Goal: Transaction & Acquisition: Purchase product/service

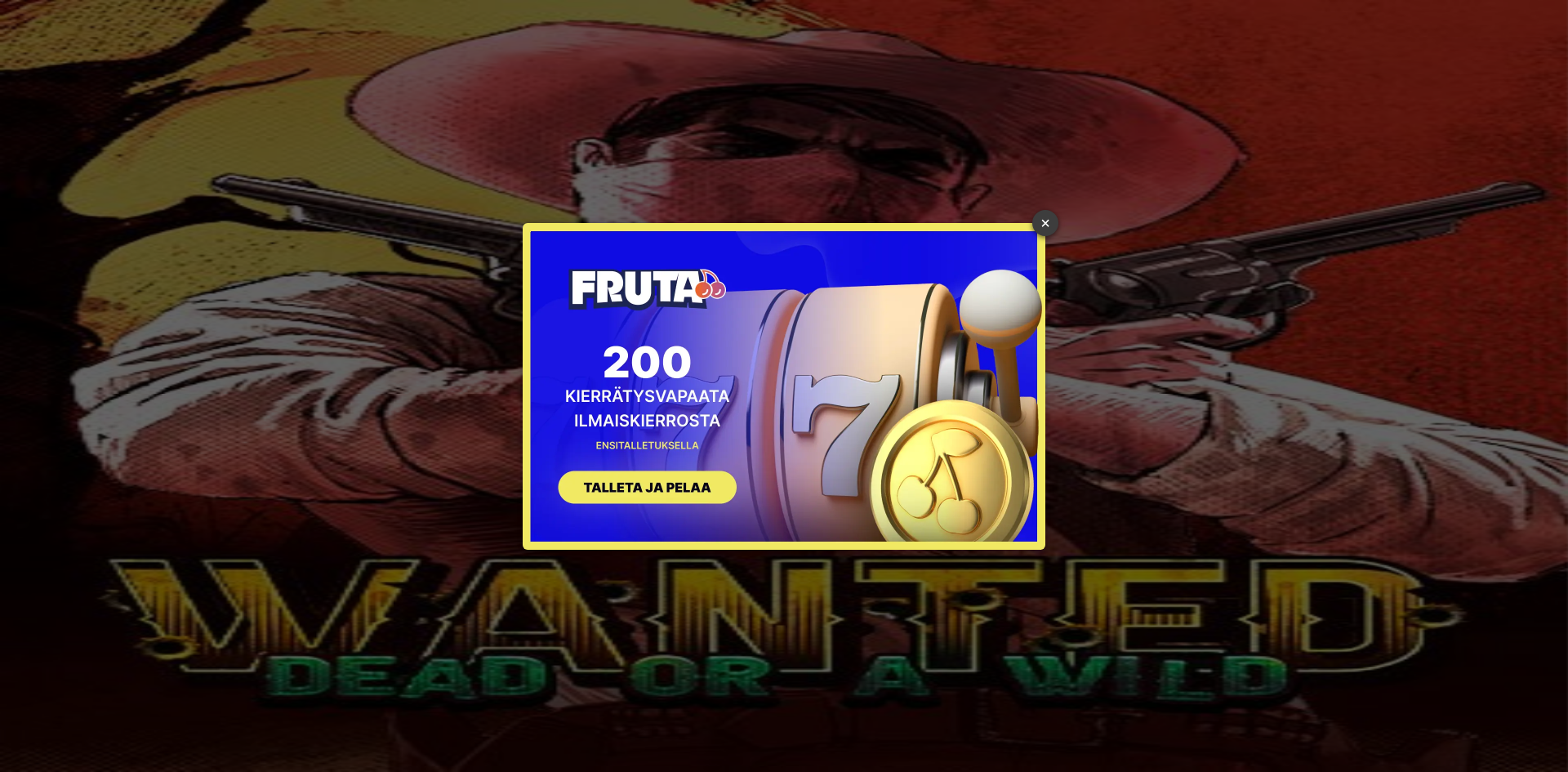
click at [1043, 218] on link "×" at bounding box center [1045, 222] width 26 height 26
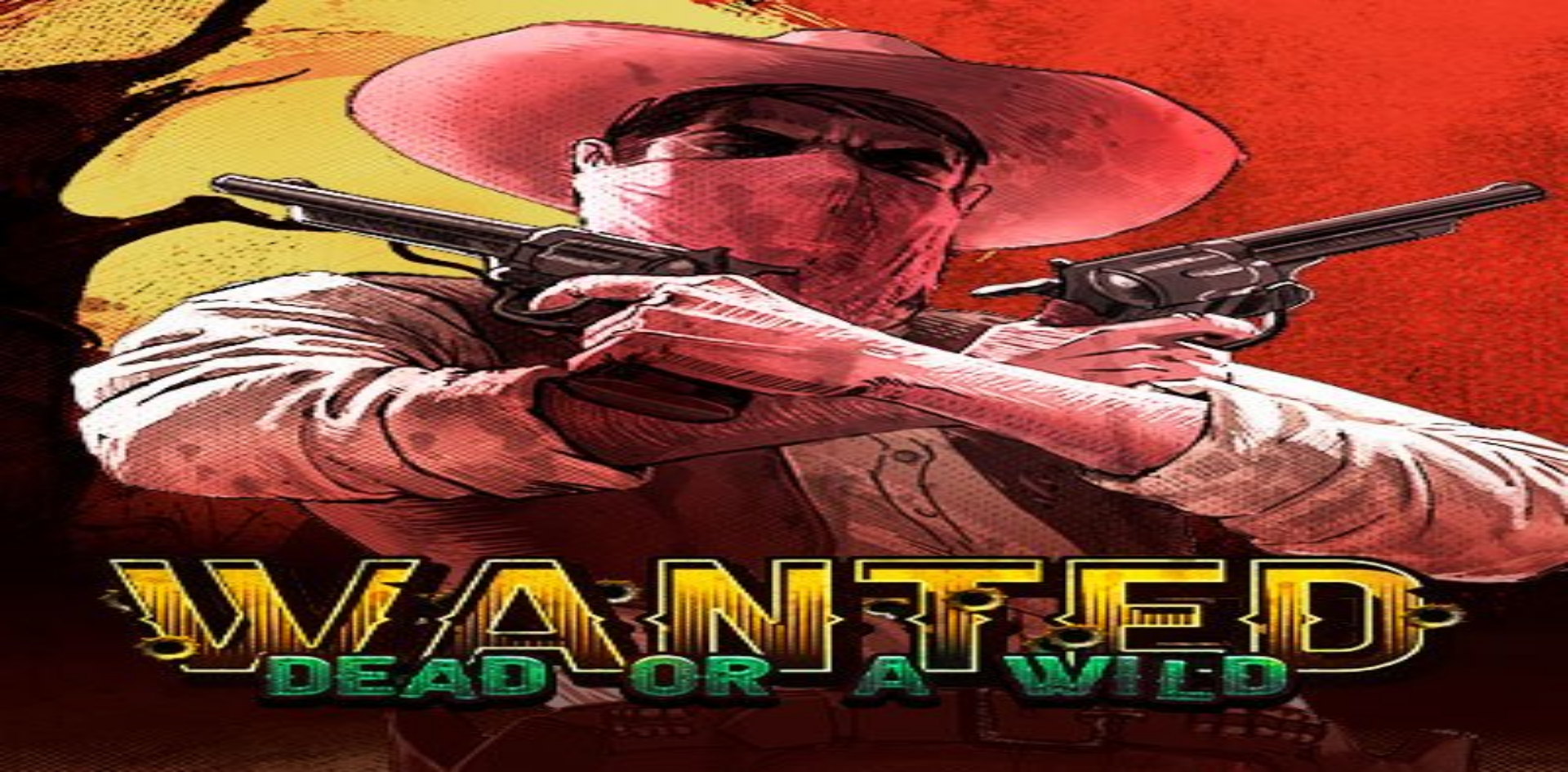
click at [87, 67] on button "Talletus 0.00 €" at bounding box center [46, 60] width 80 height 17
drag, startPoint x: 398, startPoint y: 123, endPoint x: 46, endPoint y: 139, distance: 352.4
click at [46, 139] on div "Talletus 0.00 € Kirjaudu Kasino Live Kasino Tarjoukset 23:39 Voiton moninkertai…" at bounding box center [784, 325] width 1555 height 637
type input "**"
click at [112, 630] on span "TALLETA JA PELAA" at bounding box center [62, 635] width 98 height 12
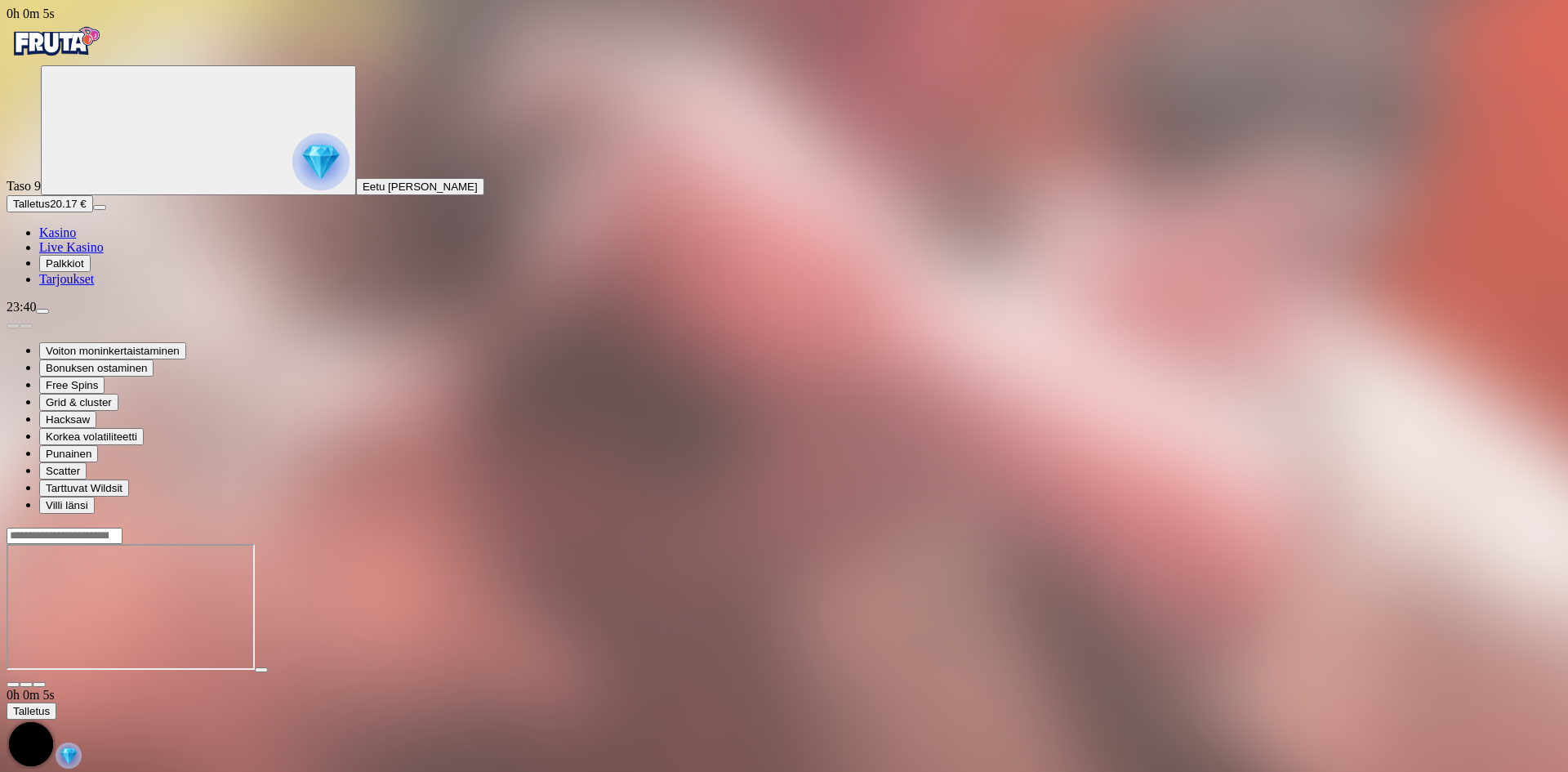
click at [59, 239] on link "Kasino" at bounding box center [58, 232] width 37 height 13
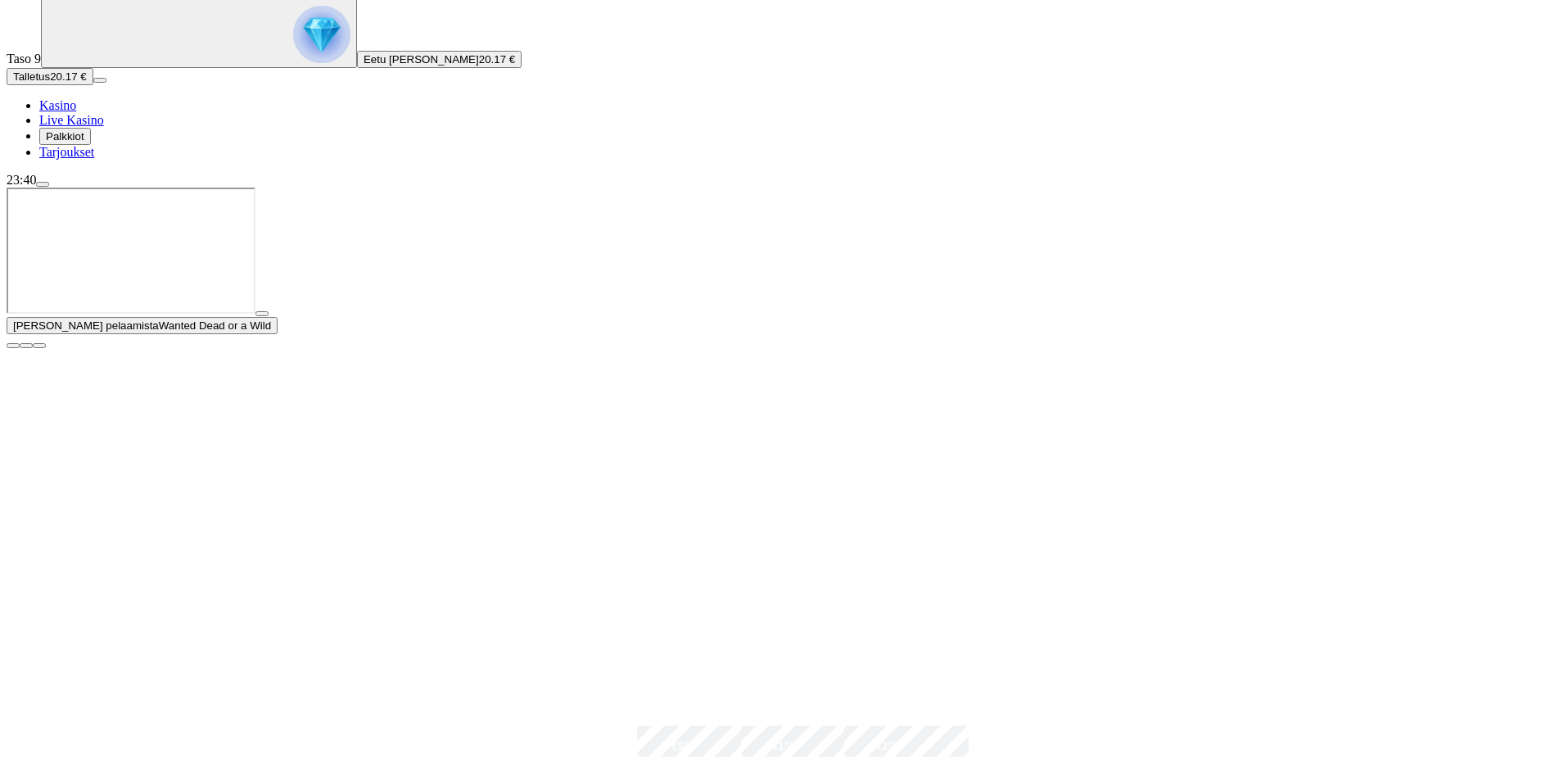
scroll to position [410, 0]
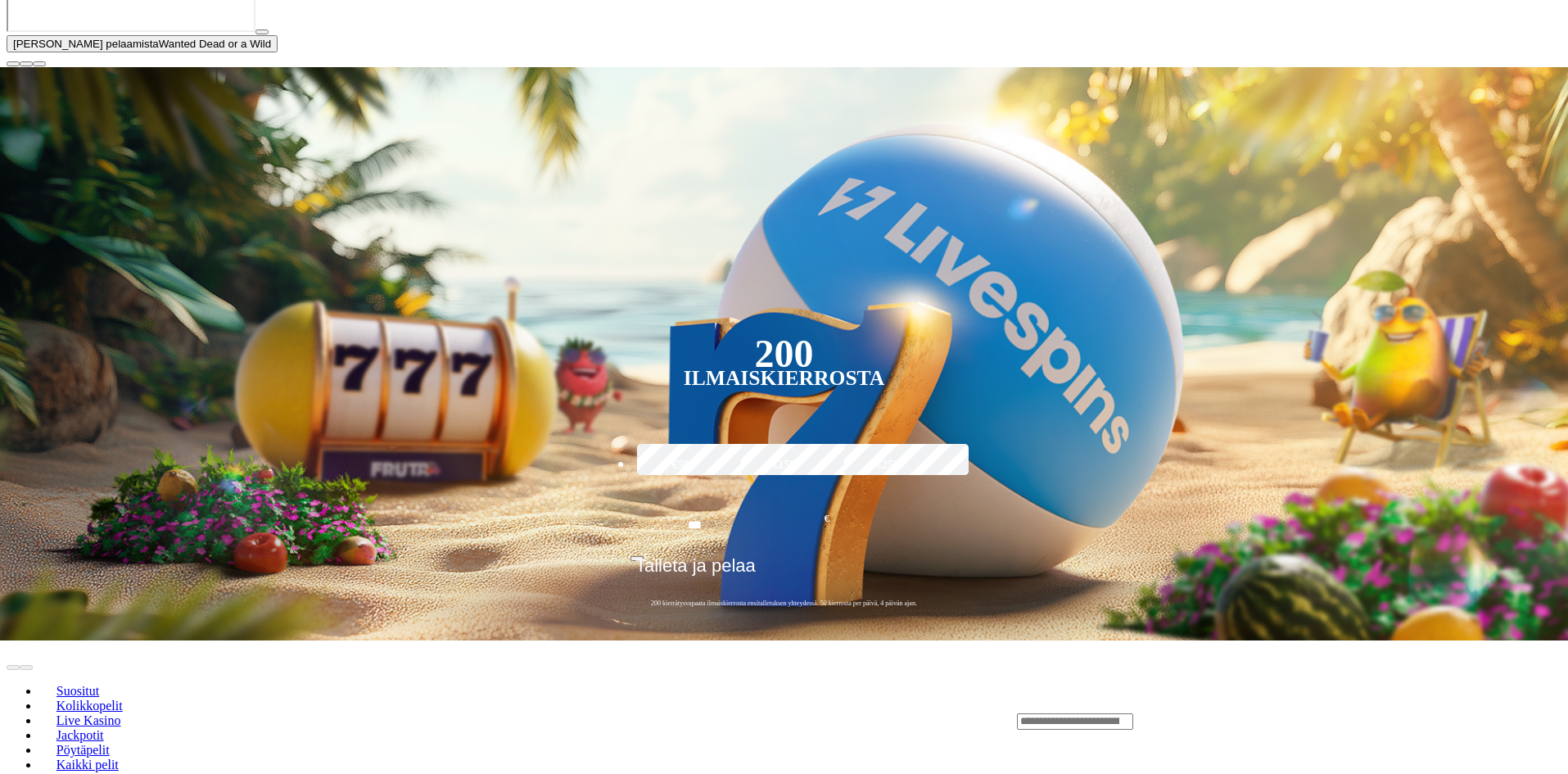
click at [13, 64] on span "close icon" at bounding box center [13, 64] width 0 height 0
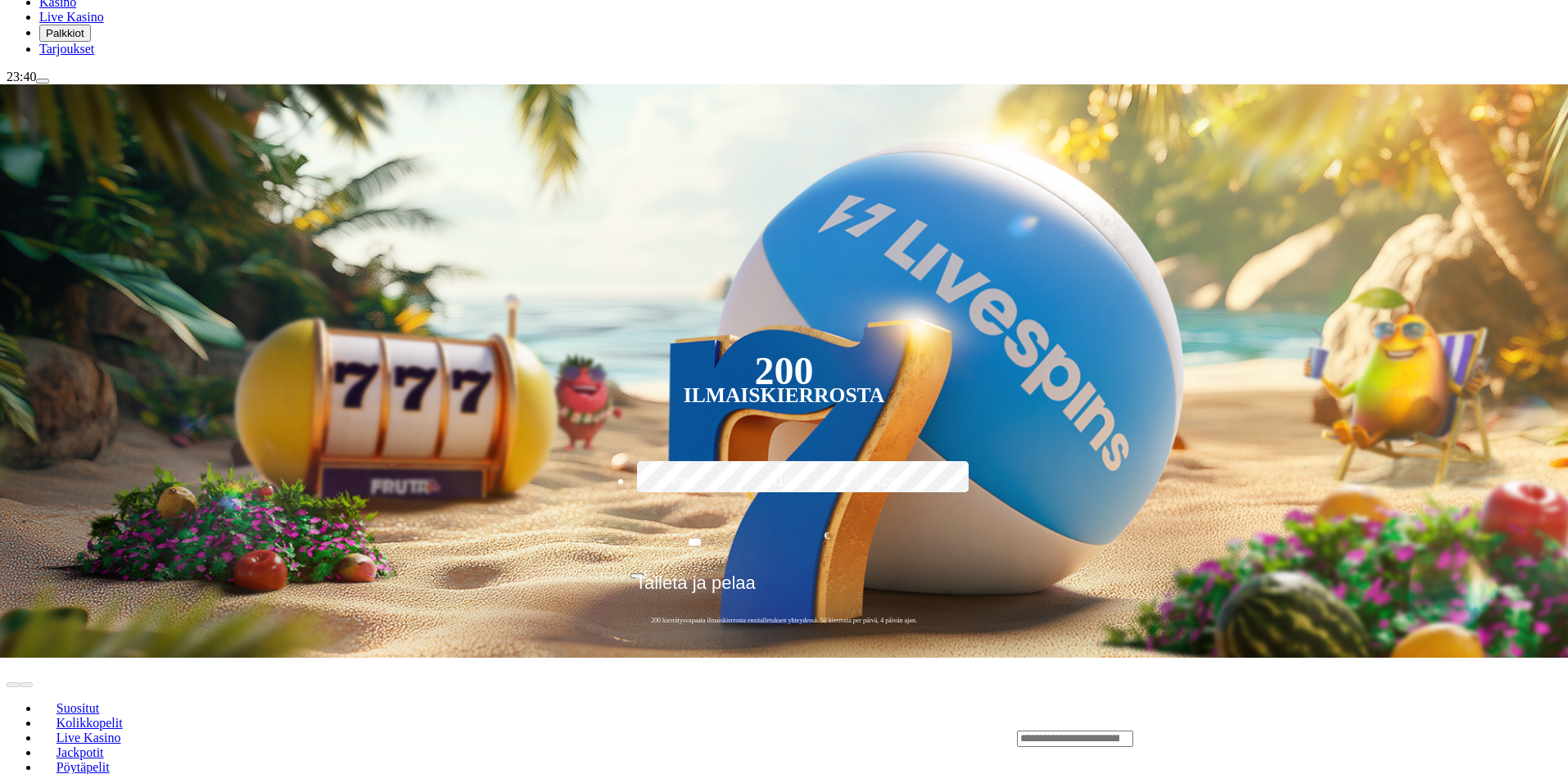
scroll to position [273, 0]
